Goal: Task Accomplishment & Management: Manage account settings

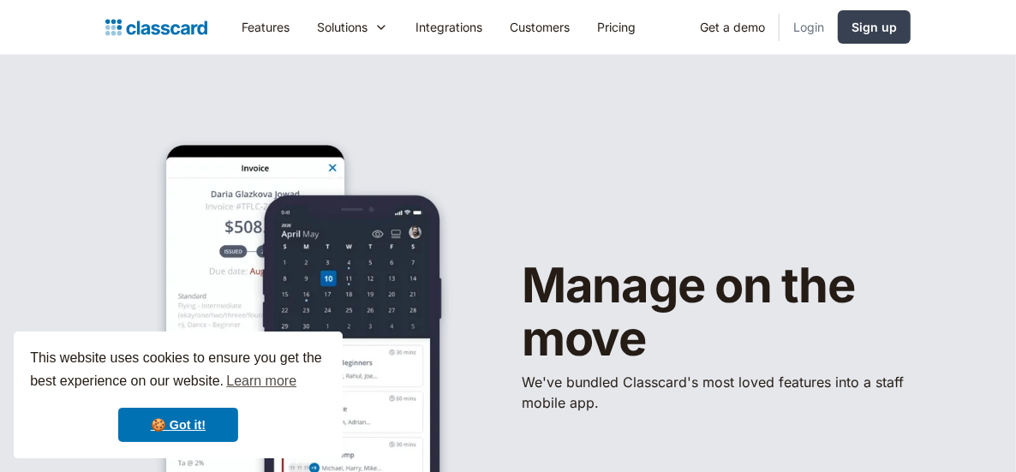
click at [809, 29] on link "Login" at bounding box center [808, 27] width 58 height 39
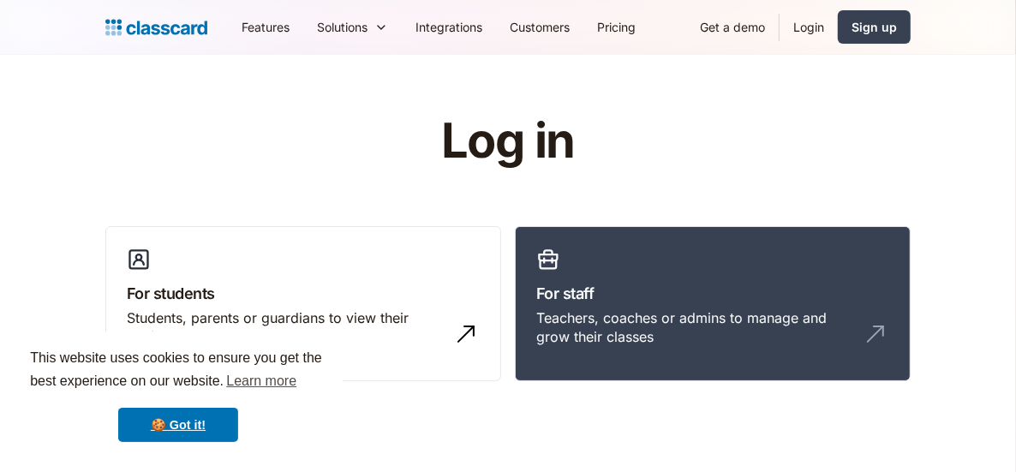
click at [808, 28] on link "Login" at bounding box center [808, 27] width 58 height 39
click at [808, 29] on link "Login" at bounding box center [808, 27] width 58 height 39
click at [801, 26] on link "Login" at bounding box center [808, 27] width 58 height 39
click at [803, 38] on link "Login" at bounding box center [808, 27] width 58 height 39
click at [814, 24] on link "Login" at bounding box center [808, 27] width 58 height 39
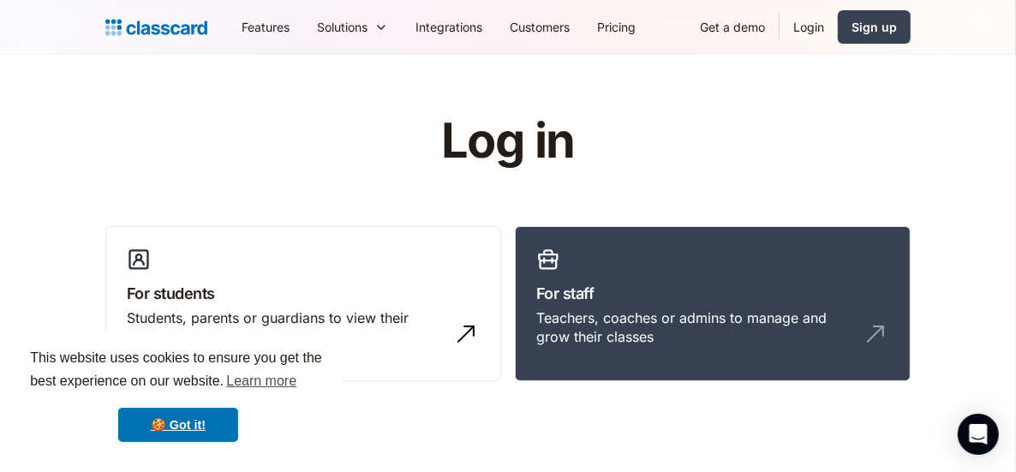
click at [801, 21] on link "Login" at bounding box center [808, 27] width 58 height 39
click at [795, 32] on link "Login" at bounding box center [808, 27] width 58 height 39
click at [810, 21] on link "Login" at bounding box center [808, 27] width 58 height 39
